Goal: Information Seeking & Learning: Learn about a topic

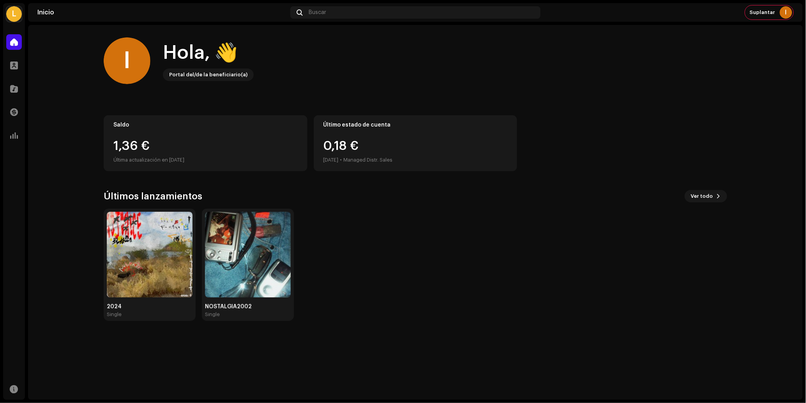
click at [7, 6] on re-a-cover "L" at bounding box center [14, 14] width 16 height 16
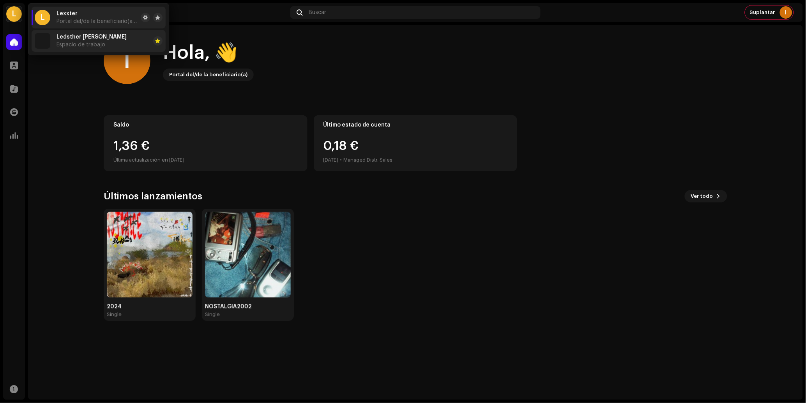
click at [114, 35] on li "Ledsther Quiñones Espacio de trabajo" at bounding box center [99, 41] width 134 height 22
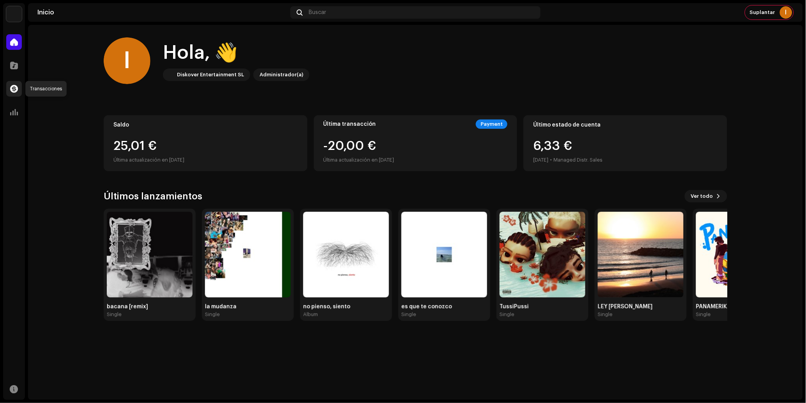
click at [12, 95] on div at bounding box center [14, 89] width 16 height 16
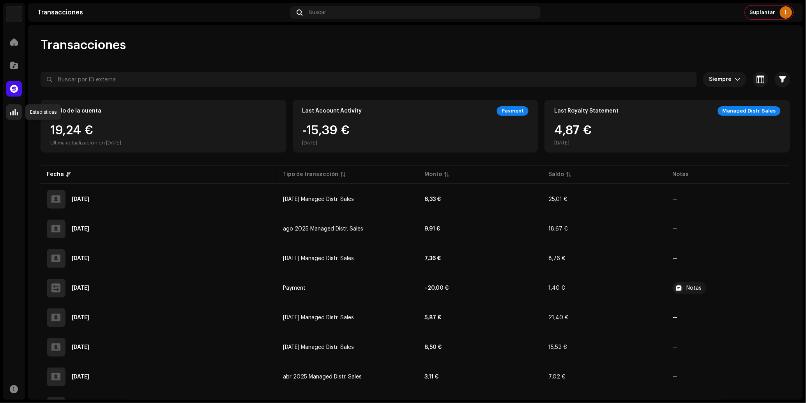
click at [15, 115] on span at bounding box center [14, 112] width 8 height 6
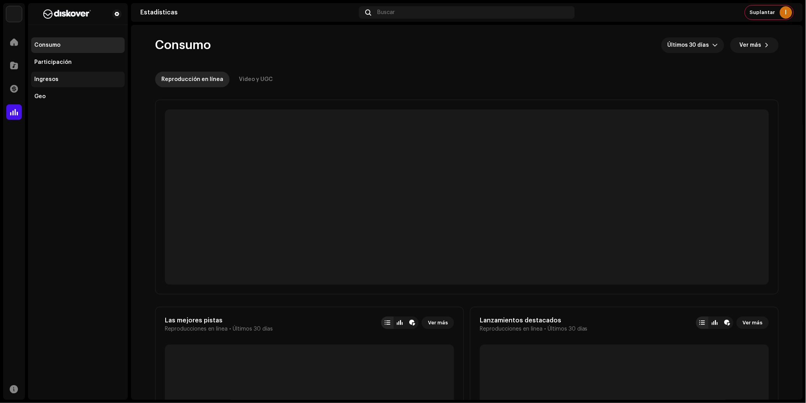
click at [42, 79] on div "Ingresos" at bounding box center [46, 79] width 24 height 6
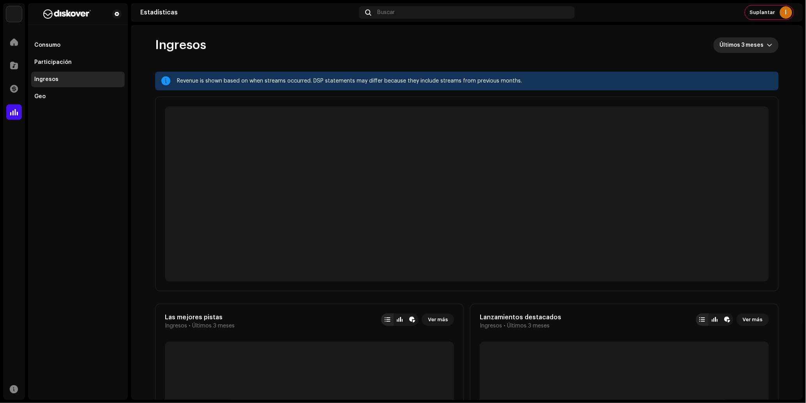
click at [768, 44] on icon "dropdown trigger" at bounding box center [769, 44] width 5 height 5
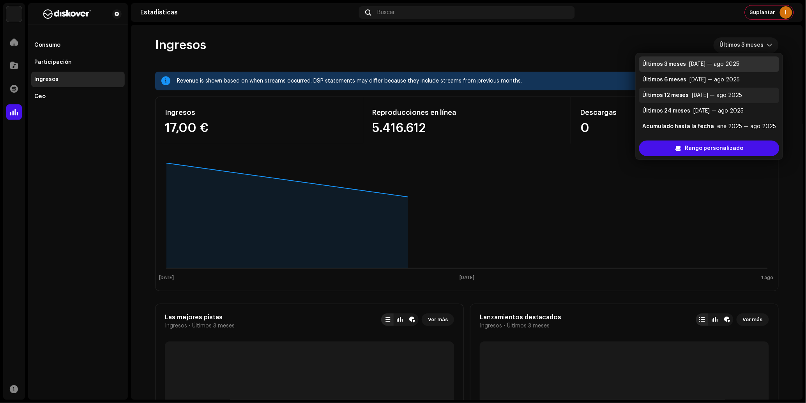
click at [710, 101] on li "Últimos 12 meses [DATE] — ago 2025" at bounding box center [709, 96] width 140 height 16
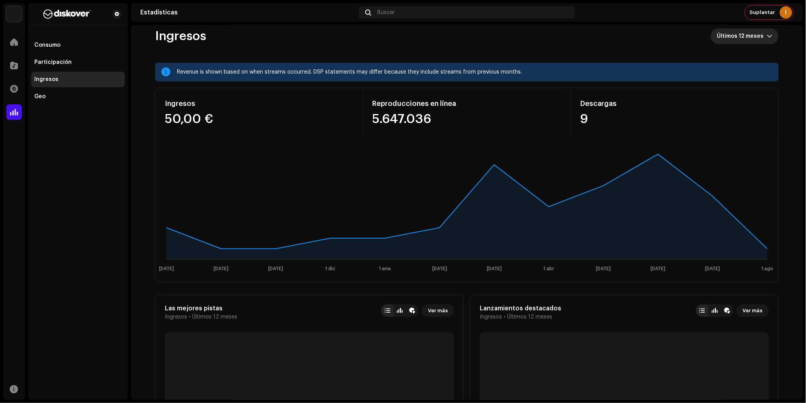
scroll to position [9, 0]
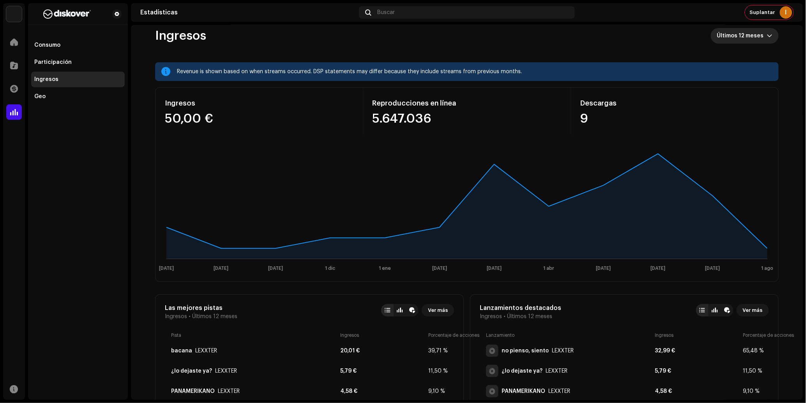
click at [19, 17] on img at bounding box center [14, 14] width 16 height 16
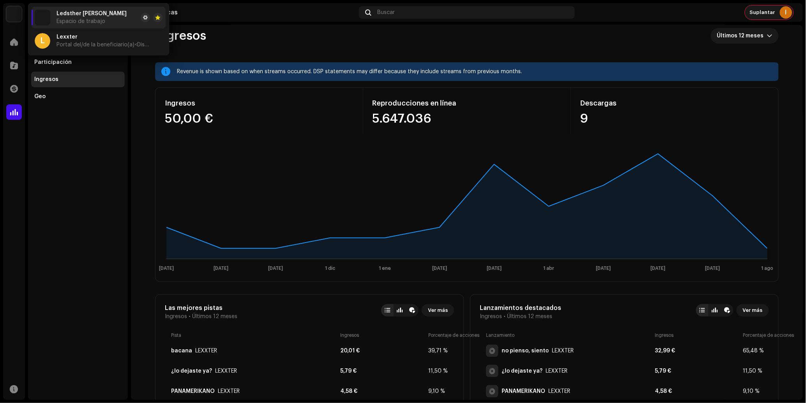
click at [754, 14] on span "Suplantar" at bounding box center [762, 12] width 25 height 6
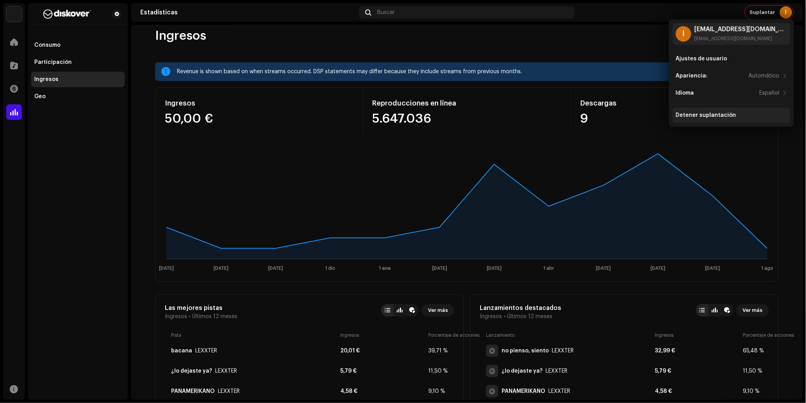
click at [701, 118] on div "Detener suplantación" at bounding box center [732, 116] width 118 height 16
